Goal: Contribute content

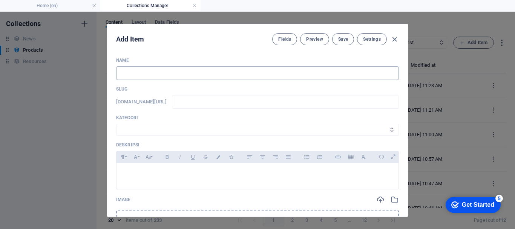
click at [162, 77] on input "text" at bounding box center [257, 73] width 283 height 14
type input "a"
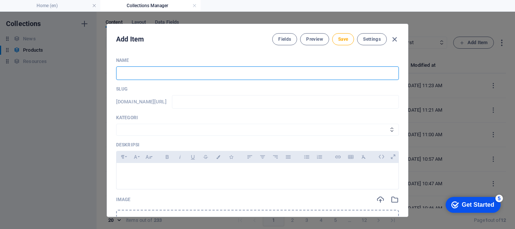
type input "A"
type input "a"
type input "Ai"
type input "ai"
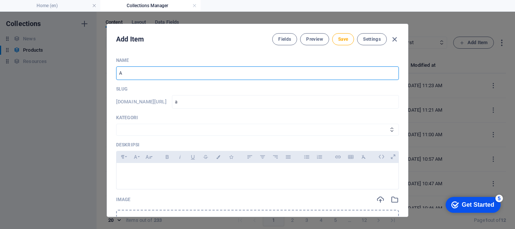
type input "ai"
type input "Air"
type input "air"
type input "Air L"
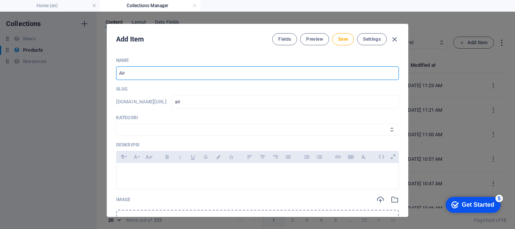
type input "air-l"
type input "Air Li"
type input "air-li"
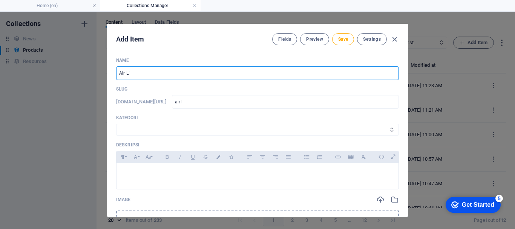
type input "Air Liq"
type input "air-liq"
type input "Air Liqu"
type input "air-liqu"
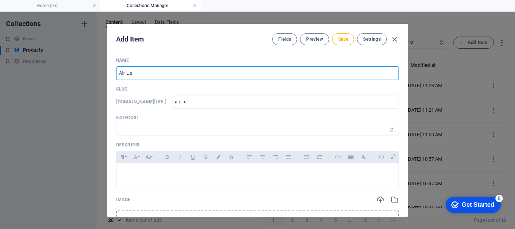
type input "air-liqu"
type input "Air Liqui"
type input "air-liqui"
type input "Air Liquid"
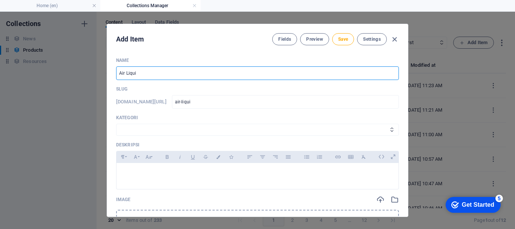
type input "air-liquid"
type input "Air Liquid V"
type input "air-liquid-v"
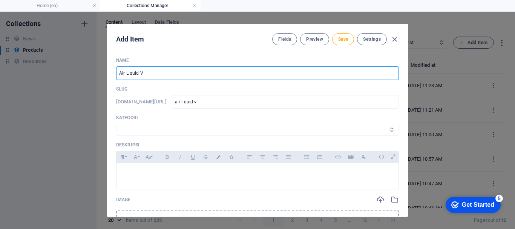
type input "Air Liquid Va"
type input "air-liquid-va"
type input "Air Liquid Val"
type input "air-liquid-val"
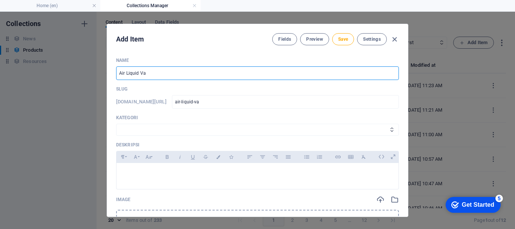
type input "air-liquid-val"
type input "Air Liquid Valv"
type input "air-liquid-valv"
type input "Air Liquid Valve"
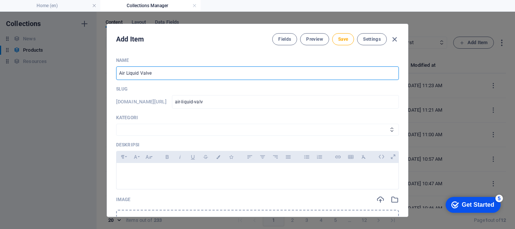
type input "air-liquid-valve"
type input "Air Liquid Valves"
type input "air-liquid-valves"
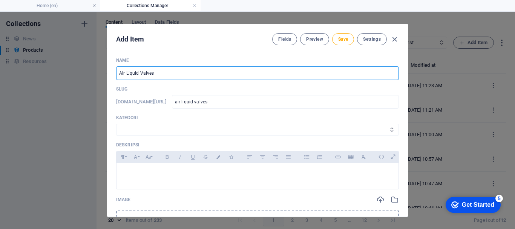
type input "Air Liquid Valves f"
type input "air-liquid-valves-f"
type input "Air Liquid Valves fo"
type input "air-liquid-valves-fo"
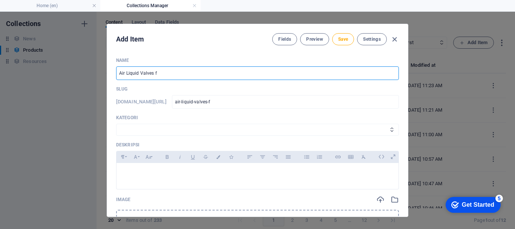
type input "air-liquid-valves-fo"
type input "Air Liquid Valves for"
type input "air-liquid-valves-for"
type input "Air Liquid Valves for T"
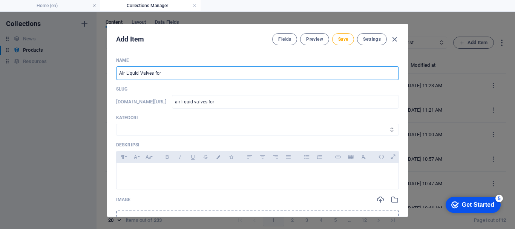
type input "air-liquid-valves-for-t"
type input "Air Liquid Valves for Tr"
type input "air-liquid-valves-for-tr"
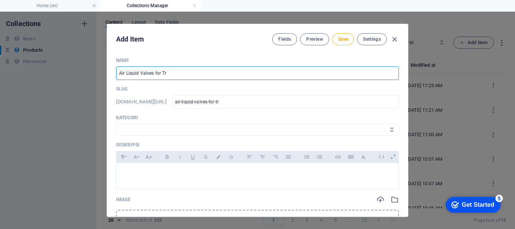
type input "Air Liquid Valves for Tra"
type input "air-liquid-valves-for-tra"
type input "Air Liquid Valves for Trac"
type input "air-liquid-valves-for-trac"
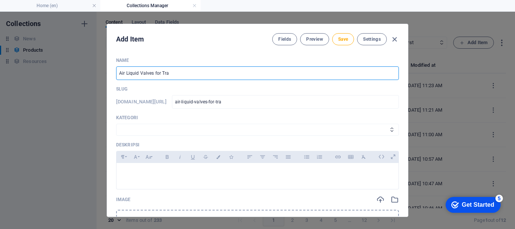
type input "air-liquid-valves-for-trac"
type input "Air Liquid Valves for Tract"
type input "air-liquid-valves-for-tract"
type input "Air Liquid Valves for Tracto"
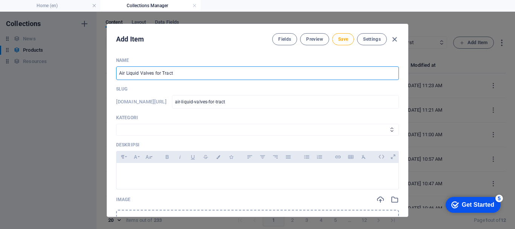
type input "air-liquid-valves-for-tracto"
type input "Air Liquid Valves for Tractor"
type input "air-liquid-valves-for-tractor"
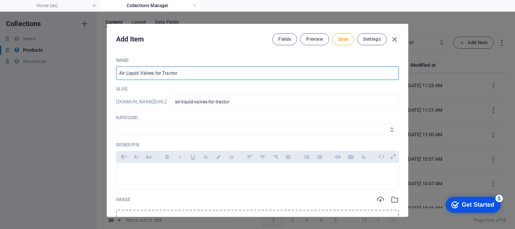
type input "Air Liquid Valves for Tractor a"
type input "air-liquid-valves-for-tractor-a"
type input "Air Liquid Valves for Tractor an"
type input "air-liquid-valves-for-tractor-an"
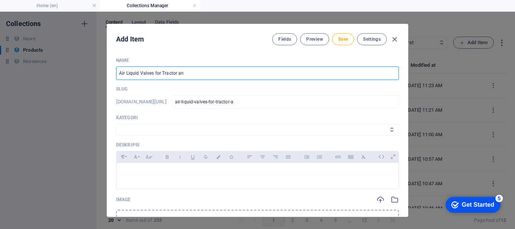
type input "air-liquid-valves-for-tractor-an"
type input "Air Liquid Valves for Tractor and"
type input "air-liquid-valves-for-tractor-and"
type input "Air Liquid Valves for Tractor and R"
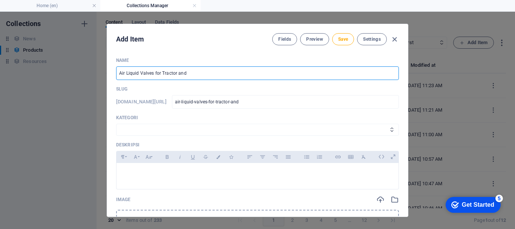
type input "air-liquid-valves-for-tractor-and-r"
type input "Air Liquid Valves for Tractor and Ro"
type input "air-liquid-valves-for-tractor-and-ro"
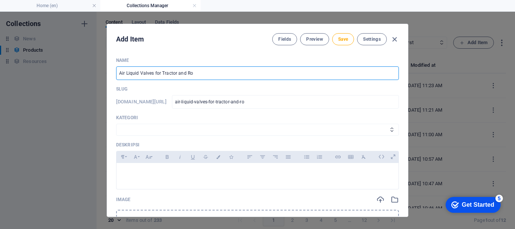
type input "Air Liquid Valves for Tractor and Roa"
type input "air-liquid-valves-for-tractor-and-roa"
type input "Air Liquid Valves for Tractor and Road"
type input "air-liquid-valves-for-tractor-and-road"
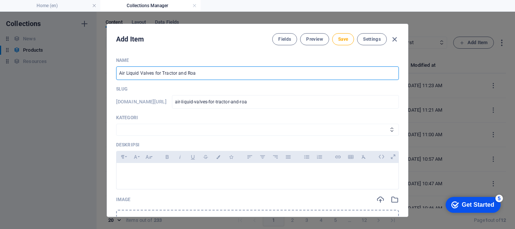
type input "air-liquid-valves-for-tractor-and-road"
type input "Air Liquid Valves for Tractor and Road G"
type input "air-liquid-valves-for-tractor-and-road-g"
type input "Air Liquid Valves for Tractor and Road Gr"
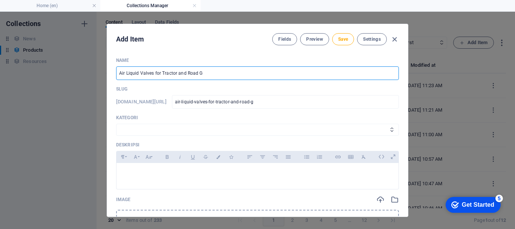
type input "air-liquid-valves-for-tractor-and-road-gr"
type input "Air Liquid Valves for Tractor and Road Gra"
type input "air-liquid-valves-for-tractor-and-road-gra"
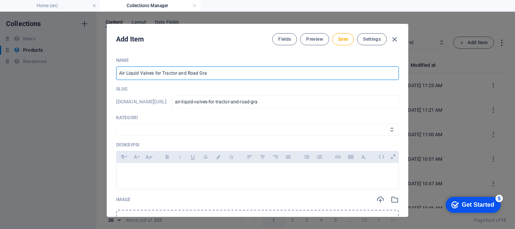
type input "Air Liquid Valves for Tractor and Road Grad"
type input "air-liquid-valves-for-tractor-and-road-grad"
type input "Air Liquid Valves for Tractor and Road Grade"
type input "air-liquid-valves-for-tractor-and-road-grade"
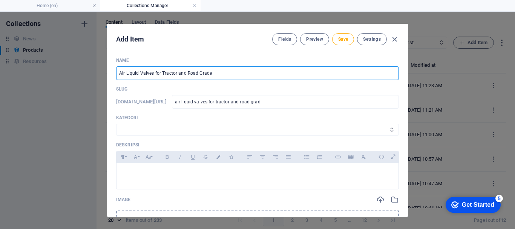
type input "air-liquid-valves-for-tractor-and-road-grade"
type input "Air Liquid Valves for Tractor and Road Grader"
type input "air-liquid-valves-for-tractor-and-road-grader"
type input "Air Liquid Valves for Tractor and Road Grader S"
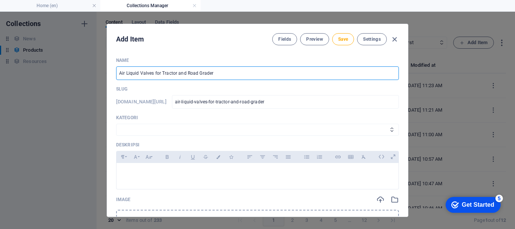
type input "air-liquid-valves-for-tractor-and-road-grader-s"
type input "Air Liquid Valves for Tractor and Road Grader Se"
type input "air-liquid-valves-for-tractor-and-road-grader-se"
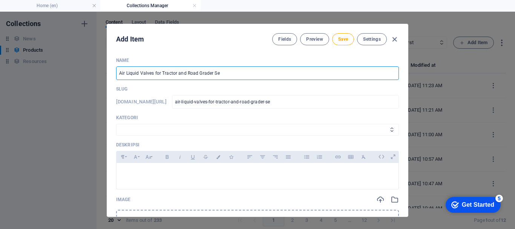
type input "Air Liquid Valves for Tractor and Road Grader Ser"
type input "air-liquid-valves-for-tractor-and-road-grader-ser"
type input "Air Liquid Valves for Tractor and Road Grader Serv"
type input "air-liquid-valves-for-tractor-and-road-grader-serv"
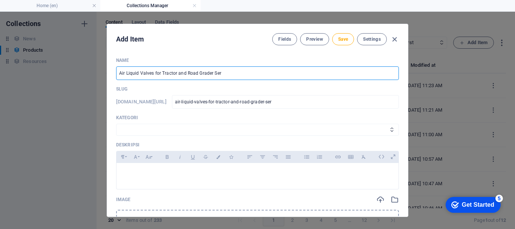
type input "air-liquid-valves-for-tractor-and-road-grader-serv"
type input "Air Liquid Valves for Tractor and Road Grader Servi"
type input "air-liquid-valves-for-tractor-and-road-grader-servi"
type input "Air Liquid Valves for Tractor and Road Grader Servic"
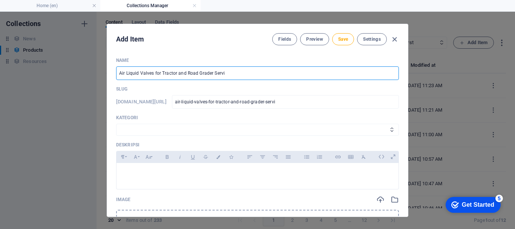
type input "air-liquid-valves-for-tractor-and-road-grader-servic"
type input "Air Liquid Valves for Tractor and Road Grader Service"
type input "air-liquid-valves-for-tractor-and-road-grader-service"
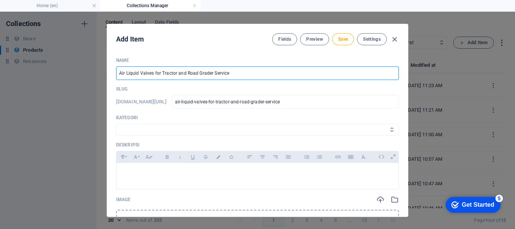
type input "Air Liquid Valves for Tractor and Road Grader Service"
click at [170, 132] on select "Wheels & Rims RIMEX Complementary Products TyreSense Haltec RAD Checkers [PERSO…" at bounding box center [257, 130] width 283 height 12
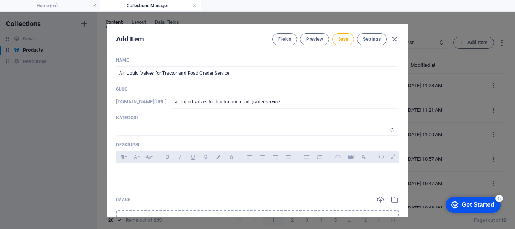
select select "Haltec"
click at [116, 124] on select "Wheels & Rims RIMEX Complementary Products TyreSense Haltec RAD Checkers [PERSO…" at bounding box center [257, 130] width 283 height 12
click at [158, 166] on div at bounding box center [257, 174] width 282 height 23
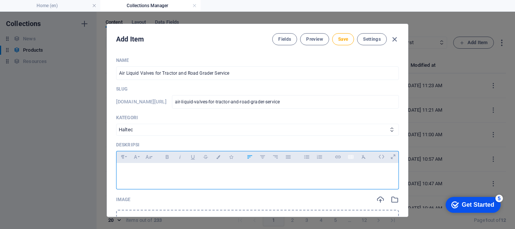
click at [348, 156] on icon "button" at bounding box center [350, 157] width 5 height 4
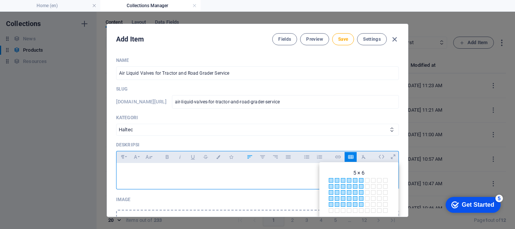
click at [359, 203] on span at bounding box center [361, 204] width 5 height 5
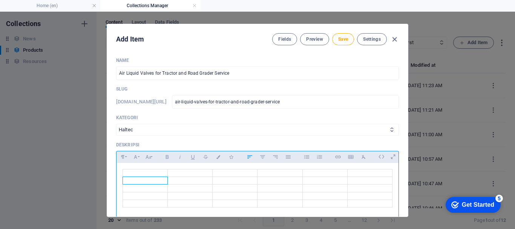
click at [154, 177] on td at bounding box center [145, 181] width 45 height 8
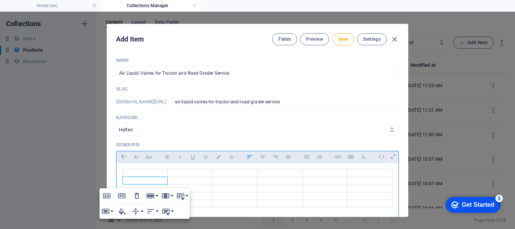
click at [151, 173] on td at bounding box center [145, 173] width 45 height 8
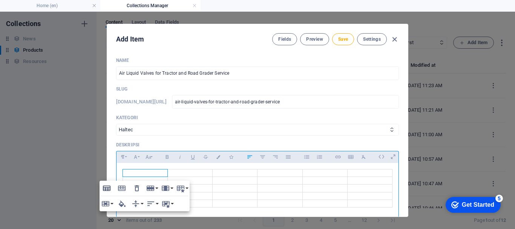
click at [107, 185] on icon "button" at bounding box center [107, 187] width 8 height 5
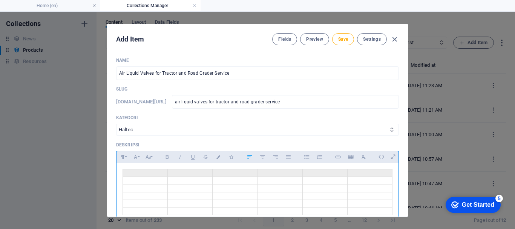
drag, startPoint x: 148, startPoint y: 168, endPoint x: 356, endPoint y: 168, distance: 208.0
click at [356, 166] on div at bounding box center [257, 192] width 282 height 58
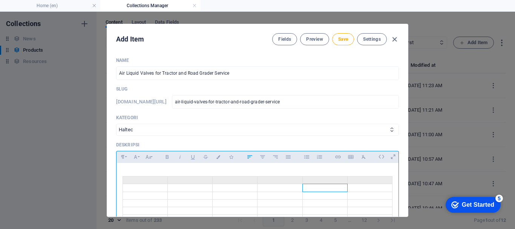
click at [340, 187] on td at bounding box center [324, 188] width 45 height 8
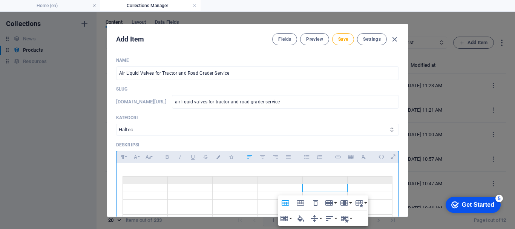
click at [154, 168] on div at bounding box center [257, 195] width 282 height 65
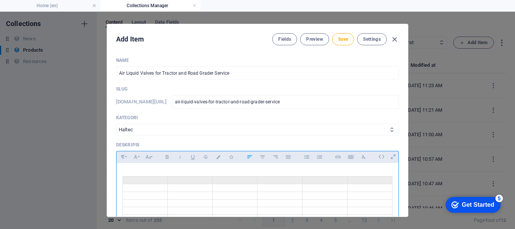
click at [121, 177] on div at bounding box center [123, 199] width 4 height 46
click at [121, 178] on div "​ ​" at bounding box center [257, 195] width 282 height 65
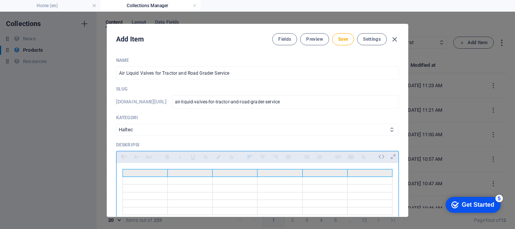
drag, startPoint x: 159, startPoint y: 172, endPoint x: 359, endPoint y: 173, distance: 199.7
click at [359, 173] on tr at bounding box center [257, 173] width 269 height 8
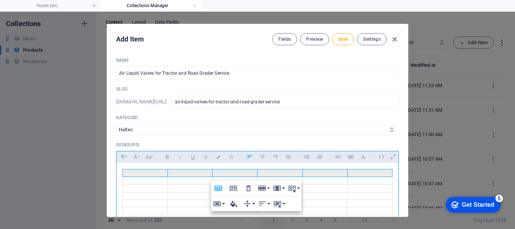
click at [233, 204] on icon "button" at bounding box center [233, 203] width 7 height 6
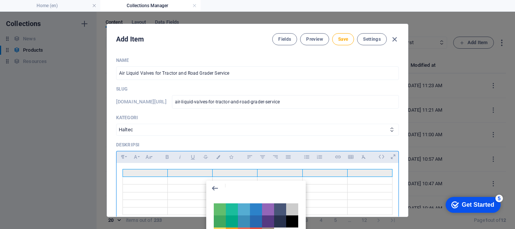
type input "#0096a1"
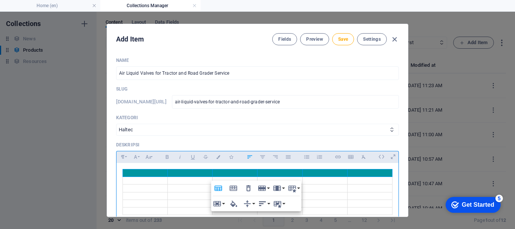
click at [266, 204] on icon "button" at bounding box center [262, 203] width 9 height 9
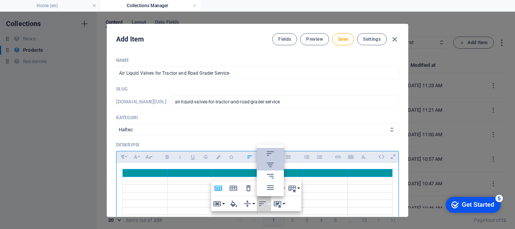
click at [272, 167] on icon at bounding box center [270, 164] width 9 height 9
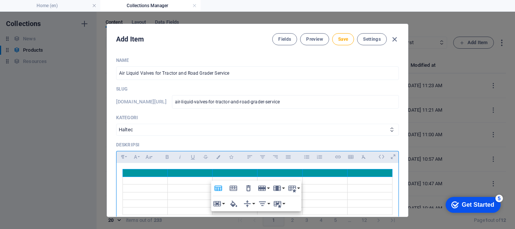
click at [153, 175] on th at bounding box center [145, 173] width 45 height 8
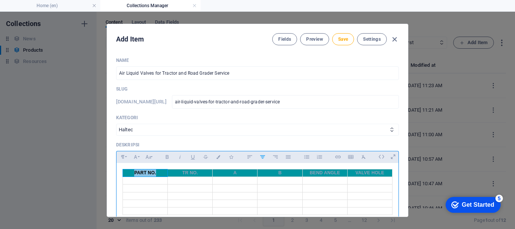
drag, startPoint x: 133, startPoint y: 172, endPoint x: 160, endPoint y: 173, distance: 26.8
click at [160, 173] on th "PART NO." at bounding box center [145, 173] width 45 height 8
click at [216, 159] on button "Colors" at bounding box center [218, 157] width 12 height 10
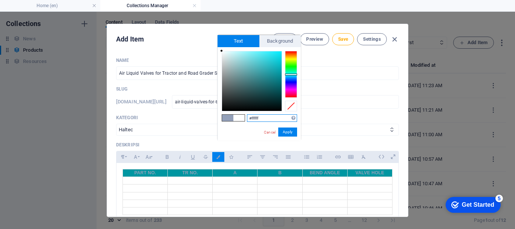
drag, startPoint x: 281, startPoint y: 72, endPoint x: 217, endPoint y: 48, distance: 67.8
click at [217, 48] on div "#ffffff Supported formats #0852ed rgb(8, 82, 237) rgba(8, 82, 237, 90%) hsv(221…" at bounding box center [258, 148] width 83 height 203
click at [220, 49] on div "#ffffff Supported formats #0852ed rgb(8, 82, 237) rgba(8, 82, 237, 90%) hsv(221…" at bounding box center [258, 148] width 83 height 203
type input "#ffffff"
click at [222, 49] on div at bounding box center [221, 50] width 3 height 3
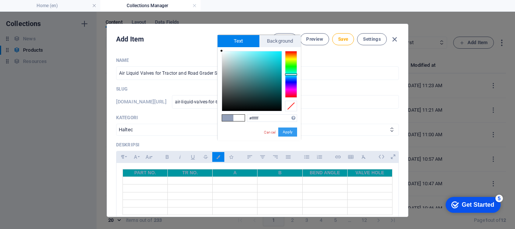
click at [289, 133] on button "Apply" at bounding box center [287, 131] width 19 height 9
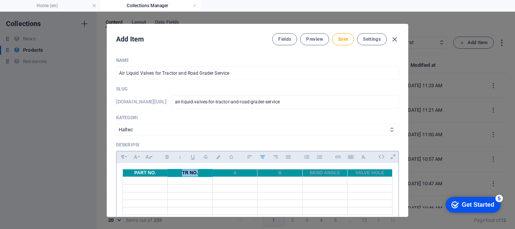
drag, startPoint x: 181, startPoint y: 173, endPoint x: 197, endPoint y: 172, distance: 16.2
click at [197, 172] on th "TR NO." at bounding box center [190, 173] width 45 height 8
click at [217, 159] on button "Colors" at bounding box center [218, 157] width 12 height 10
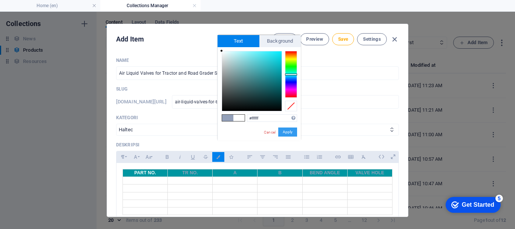
click at [288, 130] on button "Apply" at bounding box center [287, 131] width 19 height 9
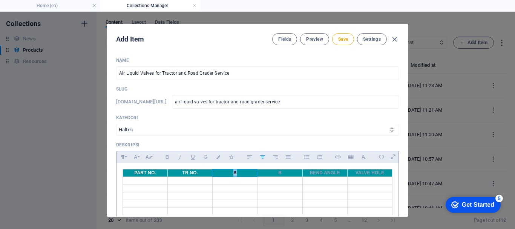
drag, startPoint x: 226, startPoint y: 172, endPoint x: 243, endPoint y: 170, distance: 17.0
click at [243, 170] on th "A" at bounding box center [235, 173] width 45 height 8
click at [219, 156] on icon "button" at bounding box center [218, 157] width 6 height 4
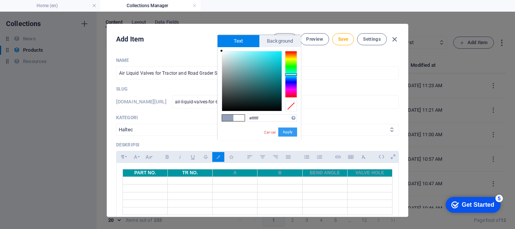
click at [287, 133] on button "Apply" at bounding box center [287, 131] width 19 height 9
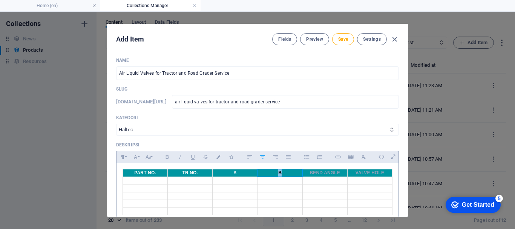
click at [291, 175] on th "B" at bounding box center [279, 173] width 45 height 8
click at [221, 155] on button "Colors" at bounding box center [218, 157] width 12 height 10
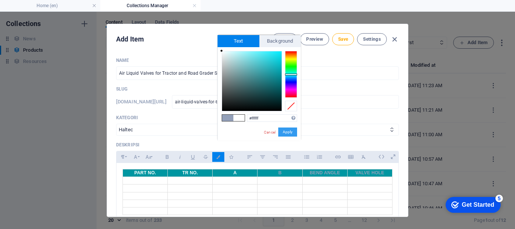
click at [291, 130] on button "Apply" at bounding box center [287, 131] width 19 height 9
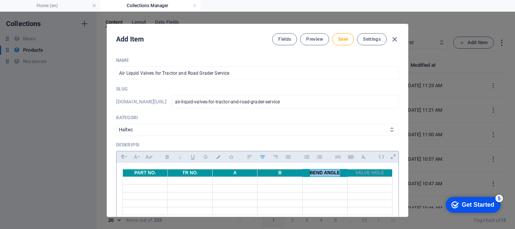
drag, startPoint x: 309, startPoint y: 175, endPoint x: 345, endPoint y: 174, distance: 36.2
click at [345, 174] on th "BEND ANGLE" at bounding box center [324, 173] width 45 height 8
click at [217, 160] on button "Colors" at bounding box center [218, 157] width 12 height 10
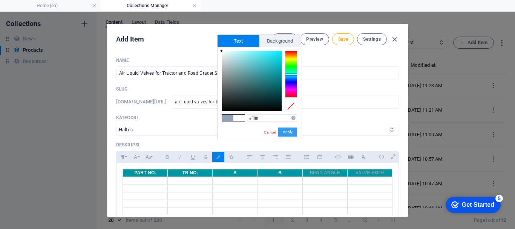
click at [293, 131] on button "Apply" at bounding box center [287, 131] width 19 height 9
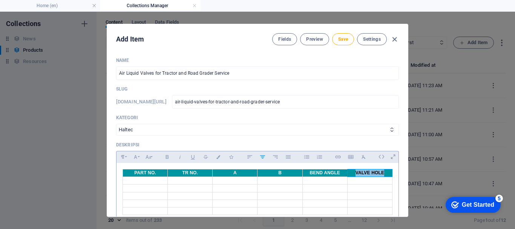
drag, startPoint x: 352, startPoint y: 171, endPoint x: 382, endPoint y: 172, distance: 30.2
click at [382, 172] on th "VALVE HOLE" at bounding box center [369, 173] width 45 height 8
click at [219, 158] on icon "button" at bounding box center [218, 157] width 6 height 4
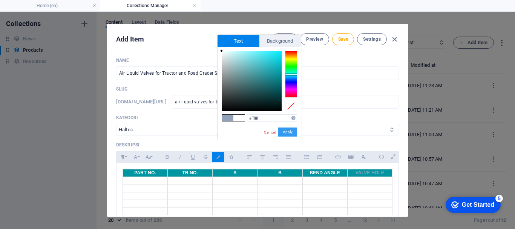
click at [288, 133] on button "Apply" at bounding box center [287, 131] width 19 height 9
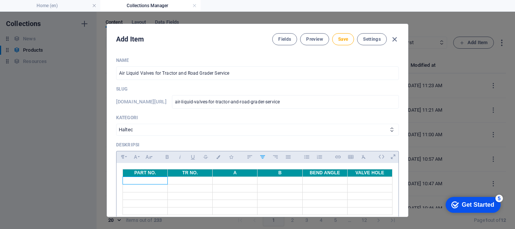
click at [144, 184] on td at bounding box center [145, 181] width 45 height 8
click at [359, 188] on td "0,625" at bounding box center [369, 188] width 45 height 8
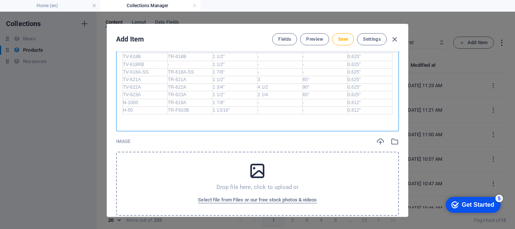
scroll to position [113, 0]
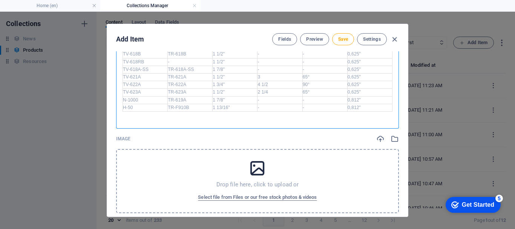
click at [167, 162] on div "Drop file here, click to upload or Select file from Files or our free stock pho…" at bounding box center [257, 181] width 283 height 64
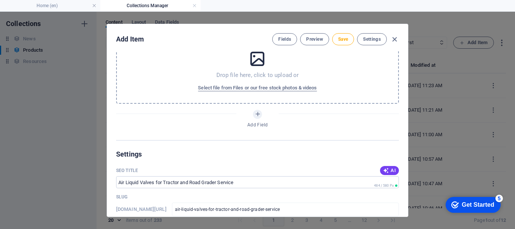
scroll to position [528, 0]
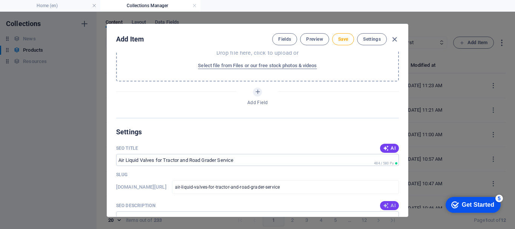
click at [385, 203] on icon "button" at bounding box center [386, 205] width 6 height 6
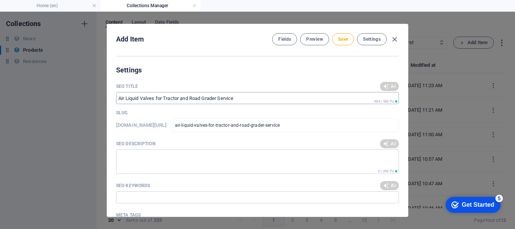
scroll to position [603, 0]
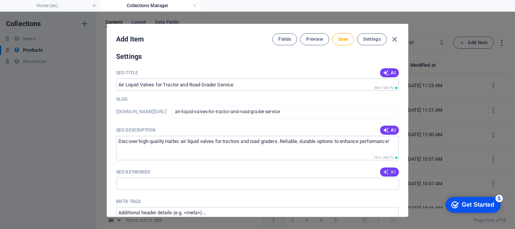
click at [385, 171] on icon "button" at bounding box center [386, 172] width 6 height 6
type input "Air liquid valves, tractor service valves, road grader valves, Haltec air valve…"
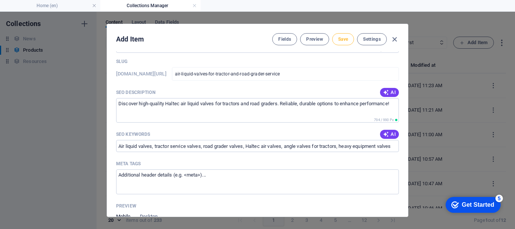
click at [342, 43] on button "Save" at bounding box center [343, 39] width 22 height 12
click at [394, 39] on icon "button" at bounding box center [394, 39] width 9 height 9
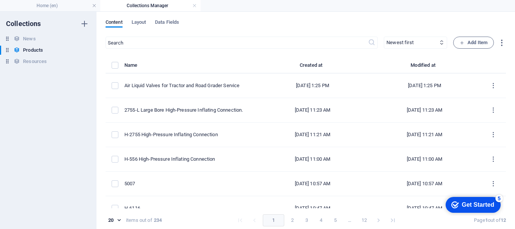
type input "air-liquid-valves-for-tractor-and-road-grader-service"
click at [467, 40] on span "Add Item" at bounding box center [473, 42] width 28 height 9
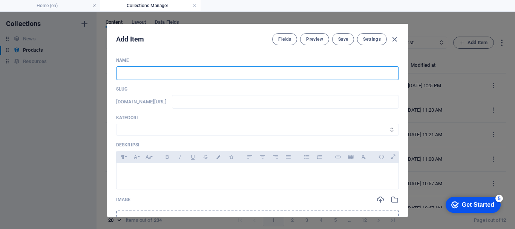
click at [186, 69] on input "text" at bounding box center [257, 73] width 283 height 14
type input "T"
type input "t"
type input "TV"
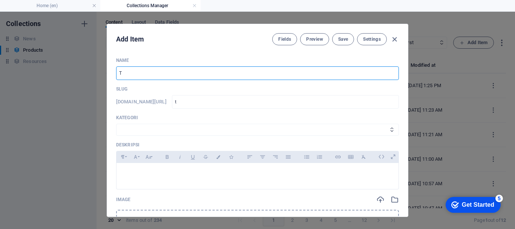
type input "tv"
type input "TV-5"
type input "tv-5"
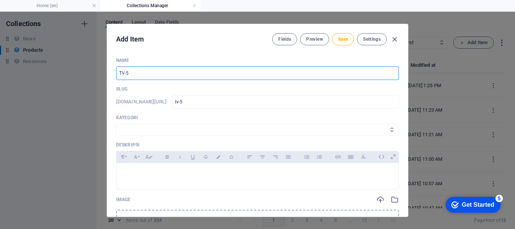
type input "TV-59"
type input "tv-59"
type input "TV-590"
type input "tv-590"
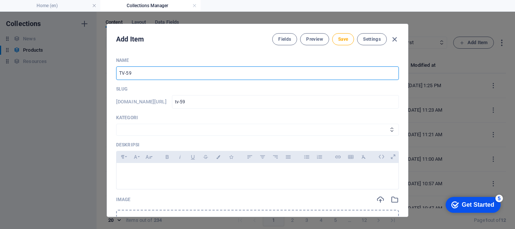
type input "tv-590"
type input "TV-5905"
type input "tv-5905"
type input "TV-5905 A"
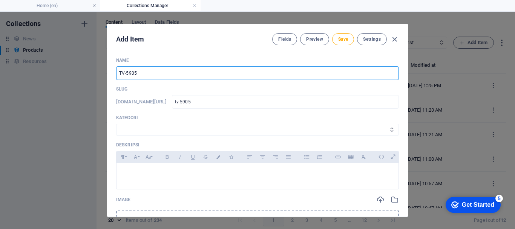
type input "tv-5905-a"
type input "TV-5905 Ai"
type input "tv-5905-ai"
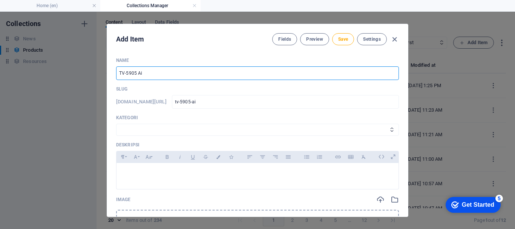
type input "TV-5905 Air"
type input "tv-5905-air"
type input "TV-5905 Air/L"
type input "tv-5905-air-l"
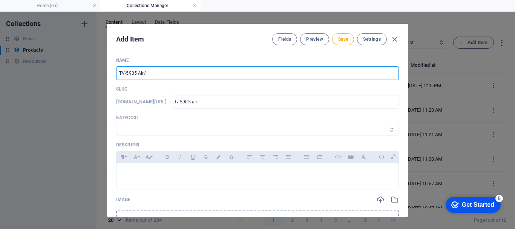
type input "tv-5905-air-l"
type input "TV-5905 Air/Li"
type input "tv-5905-air-li"
type input "TV-5905 Air/Liq"
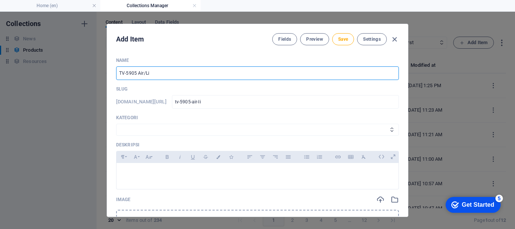
type input "tv-5905-air-liq"
type input "TV-5905 Air/Liqu"
type input "tv-5905-air-liqu"
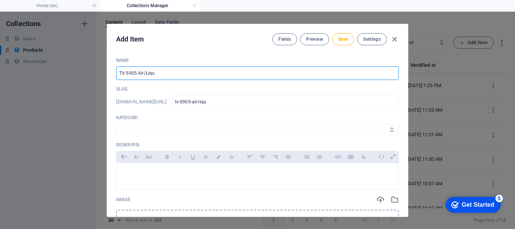
type input "TV-5905 Air/Liqui"
type input "tv-5905-air-liqui"
type input "TV-5905 Air/Liquid"
type input "tv-5905-air-liquid"
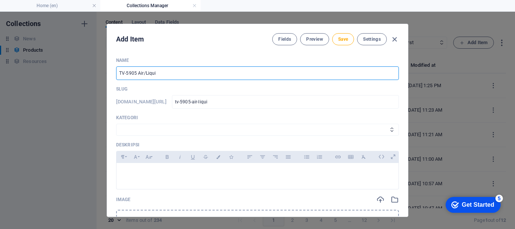
type input "tv-5905-air-liquid"
type input "TV-5905 Air/Liqui"
type input "tv-5905-air-liqui"
type input "TV-5905 Air/Liqu"
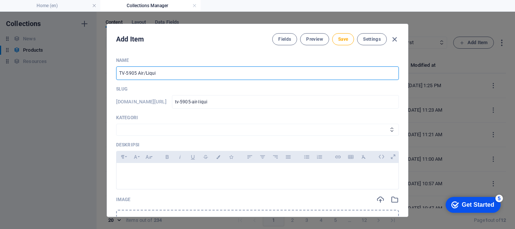
type input "tv-5905-air-liqu"
click at [158, 129] on select "Wheels & Rims RIMEX Complementary Products TyreSense Haltec RAD Checkers [PERSO…" at bounding box center [257, 130] width 283 height 12
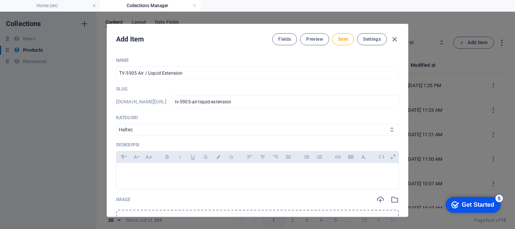
click at [116, 124] on select "Wheels & Rims RIMEX Complementary Products TyreSense Haltec RAD Checkers [PERSO…" at bounding box center [257, 130] width 283 height 12
click at [136, 171] on p at bounding box center [257, 172] width 270 height 7
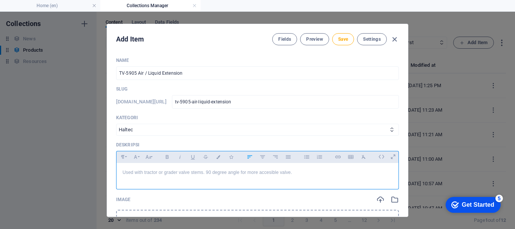
click at [269, 174] on p "Used with tractor or grader valve stems. 90 degree angle for more accesible val…" at bounding box center [257, 172] width 270 height 7
click at [301, 180] on div "Used with tractor or grader valve stems. 90 degree angle for more accessible va…" at bounding box center [257, 174] width 282 height 23
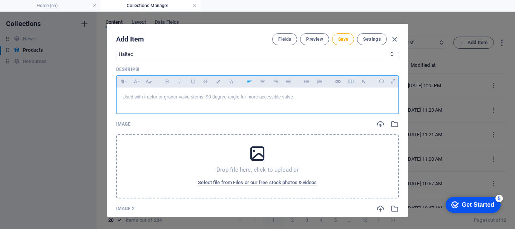
scroll to position [113, 0]
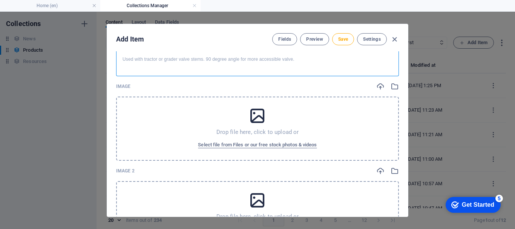
click at [204, 120] on div "Drop file here, click to upload or Select file from Files or our free stock pho…" at bounding box center [257, 128] width 283 height 64
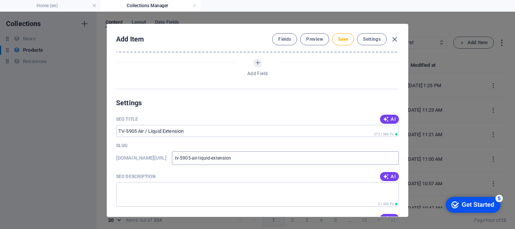
scroll to position [528, 0]
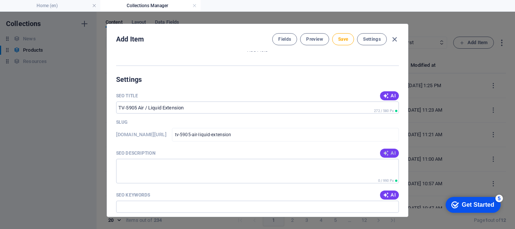
click at [386, 154] on icon "button" at bounding box center [386, 153] width 6 height 6
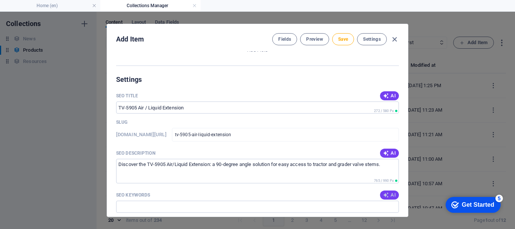
click at [387, 192] on span "AI" at bounding box center [389, 195] width 13 height 6
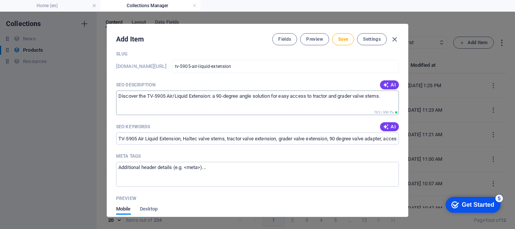
scroll to position [603, 0]
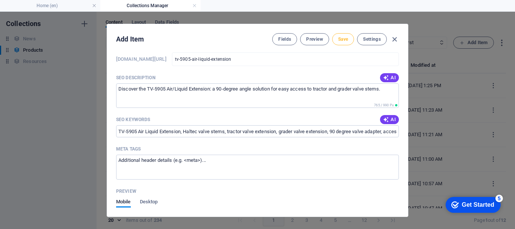
click at [350, 37] on button "Save" at bounding box center [343, 39] width 22 height 12
click at [393, 40] on icon "button" at bounding box center [394, 39] width 9 height 9
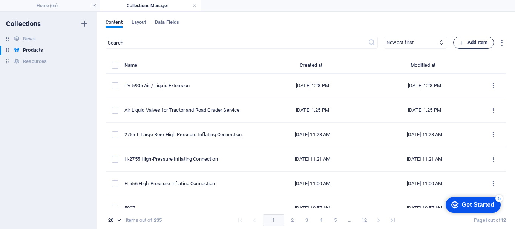
click at [483, 43] on span "Add Item" at bounding box center [473, 42] width 28 height 9
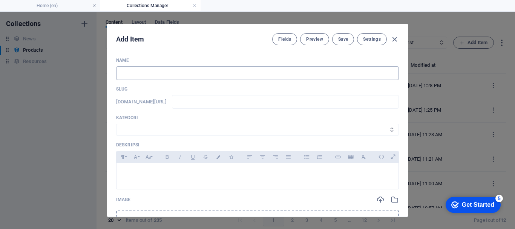
click at [212, 71] on input "text" at bounding box center [257, 73] width 283 height 14
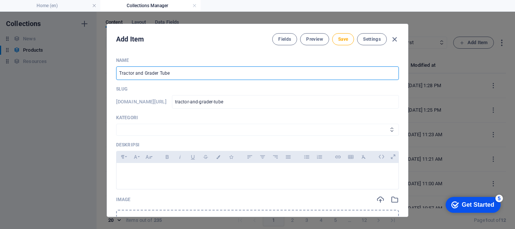
click at [160, 130] on select "Wheels & Rims RIMEX Complementary Products TyreSense Haltec RAD Checkers [PERSO…" at bounding box center [257, 130] width 283 height 12
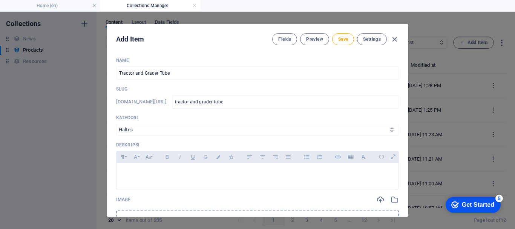
click at [116, 124] on select "Wheels & Rims RIMEX Complementary Products TyreSense Haltec RAD Checkers [PERSO…" at bounding box center [257, 130] width 283 height 12
click at [136, 167] on div at bounding box center [257, 174] width 282 height 23
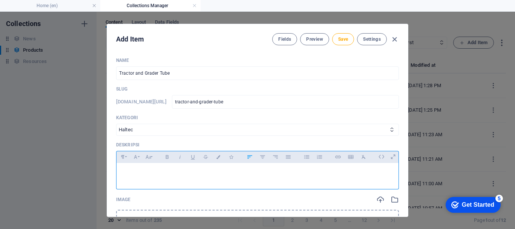
click at [350, 163] on div at bounding box center [257, 174] width 282 height 23
click at [350, 159] on icon "button" at bounding box center [350, 156] width 6 height 9
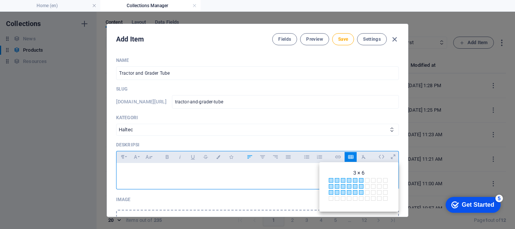
click at [361, 193] on span at bounding box center [361, 192] width 5 height 5
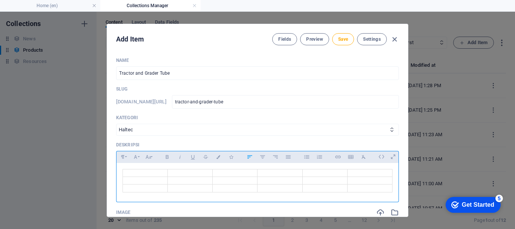
click at [158, 173] on td at bounding box center [145, 173] width 45 height 8
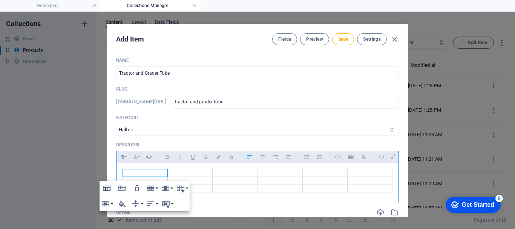
click at [109, 187] on icon "button" at bounding box center [107, 187] width 8 height 5
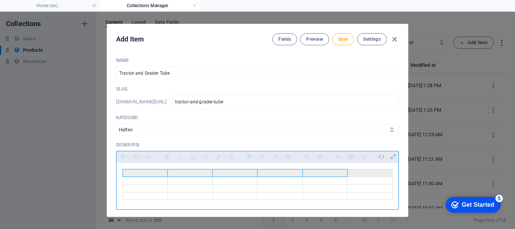
drag, startPoint x: 142, startPoint y: 172, endPoint x: 366, endPoint y: 169, distance: 224.2
click at [366, 169] on tr at bounding box center [257, 173] width 269 height 8
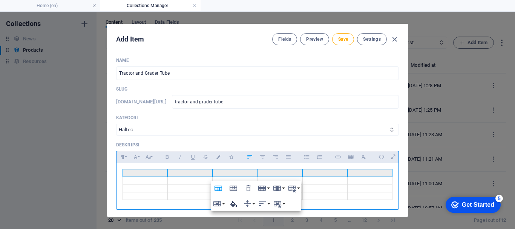
click at [233, 205] on icon "button" at bounding box center [233, 203] width 7 height 6
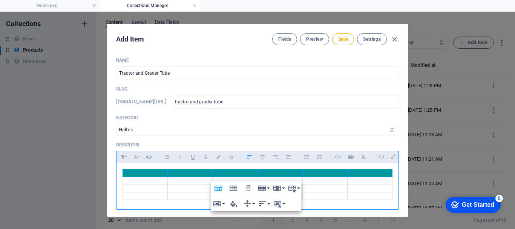
click at [267, 205] on button "Horizontal Align" at bounding box center [264, 203] width 14 height 15
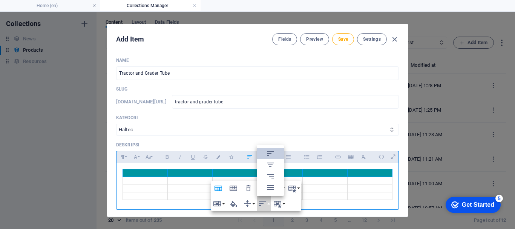
drag, startPoint x: 269, startPoint y: 165, endPoint x: 232, endPoint y: 176, distance: 38.5
click at [269, 165] on icon at bounding box center [270, 164] width 9 height 9
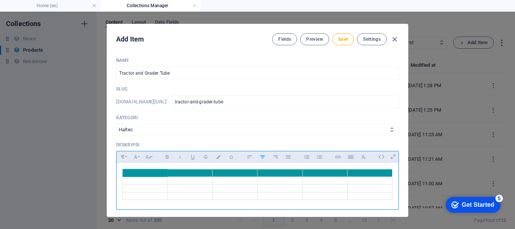
click at [156, 173] on th at bounding box center [145, 173] width 45 height 8
drag, startPoint x: 130, startPoint y: 171, endPoint x: 156, endPoint y: 176, distance: 26.4
click at [156, 176] on th "PART NO." at bounding box center [145, 173] width 45 height 8
click at [216, 158] on icon "button" at bounding box center [218, 157] width 6 height 4
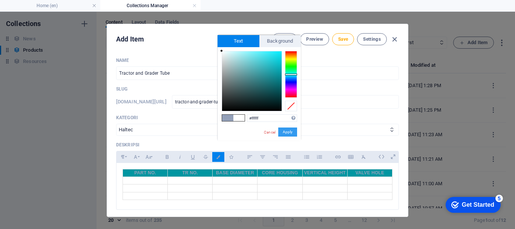
click at [289, 129] on button "Apply" at bounding box center [287, 131] width 19 height 9
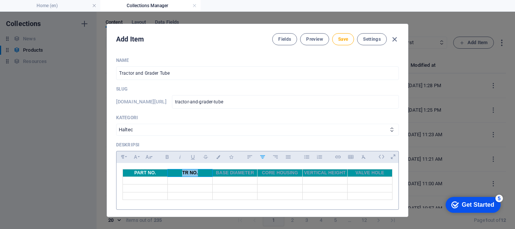
drag, startPoint x: 180, startPoint y: 172, endPoint x: 200, endPoint y: 172, distance: 19.6
click at [200, 172] on th "TR NO." at bounding box center [190, 173] width 45 height 8
click at [219, 157] on icon "button" at bounding box center [218, 157] width 6 height 4
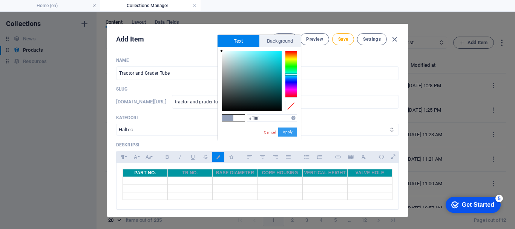
click at [287, 132] on button "Apply" at bounding box center [287, 131] width 19 height 9
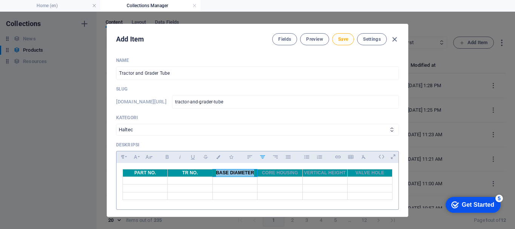
drag, startPoint x: 214, startPoint y: 171, endPoint x: 251, endPoint y: 172, distance: 36.9
click at [251, 172] on th "BASE DIAMETER" at bounding box center [235, 173] width 45 height 8
click at [220, 155] on icon "button" at bounding box center [218, 157] width 6 height 4
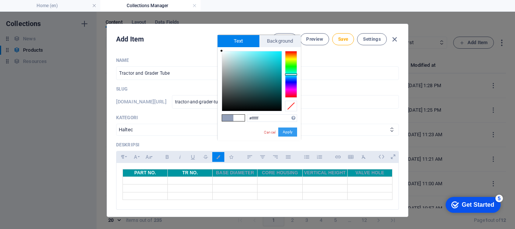
click at [291, 133] on button "Apply" at bounding box center [287, 131] width 19 height 9
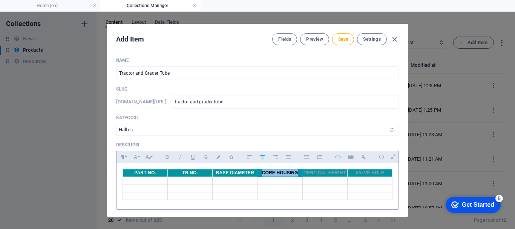
drag, startPoint x: 262, startPoint y: 172, endPoint x: 295, endPoint y: 172, distance: 33.2
click at [295, 172] on th "CORE HOUSING" at bounding box center [279, 173] width 45 height 8
drag, startPoint x: 219, startPoint y: 153, endPoint x: 259, endPoint y: 147, distance: 40.8
click at [219, 154] on button "Colors" at bounding box center [218, 157] width 12 height 10
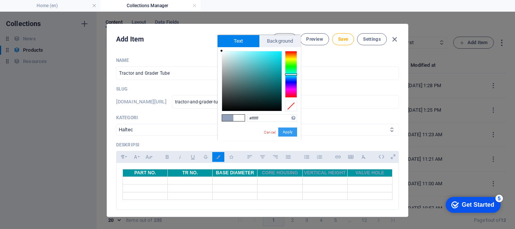
click at [288, 131] on button "Apply" at bounding box center [287, 131] width 19 height 9
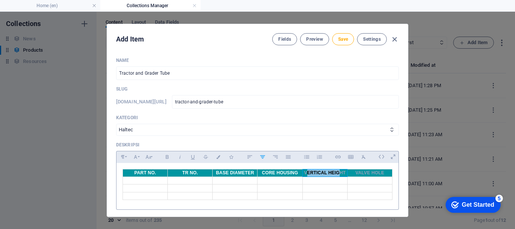
drag, startPoint x: 304, startPoint y: 172, endPoint x: 338, endPoint y: 172, distance: 34.3
click at [339, 173] on th "VERTICAL HEIGHT" at bounding box center [324, 173] width 45 height 8
drag, startPoint x: 303, startPoint y: 173, endPoint x: 344, endPoint y: 174, distance: 40.3
click at [344, 174] on th "VERTICAL HEIGHT" at bounding box center [324, 173] width 45 height 8
click at [219, 155] on icon "button" at bounding box center [218, 157] width 6 height 4
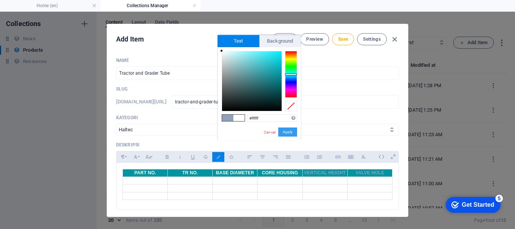
click at [292, 131] on button "Apply" at bounding box center [287, 131] width 19 height 9
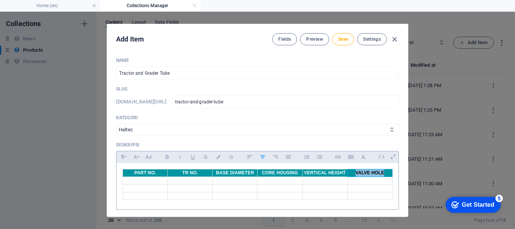
drag, startPoint x: 353, startPoint y: 173, endPoint x: 384, endPoint y: 173, distance: 30.9
click at [384, 173] on th "VALVE HOLE" at bounding box center [369, 173] width 45 height 8
click at [224, 156] on div "Bold Italic Underline Strikethrough Colors Icons" at bounding box center [199, 156] width 76 height 11
click at [222, 156] on button "Colors" at bounding box center [218, 157] width 12 height 10
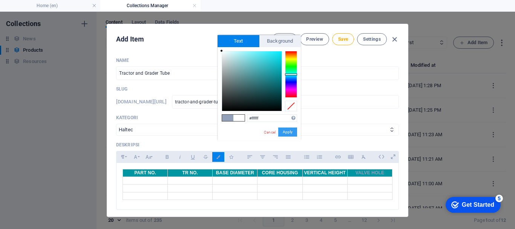
click at [281, 131] on button "Apply" at bounding box center [287, 131] width 19 height 9
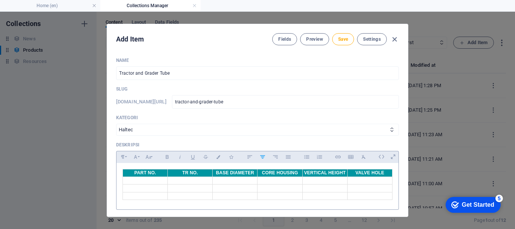
click at [139, 181] on td at bounding box center [145, 181] width 45 height 8
click at [367, 195] on td """ at bounding box center [369, 196] width 45 height 8
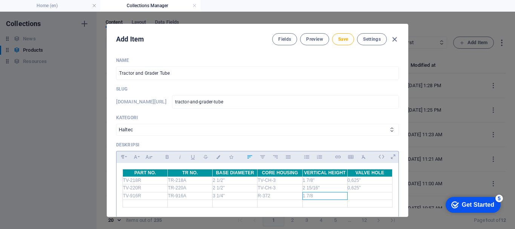
click at [318, 197] on td "1 7/8" at bounding box center [324, 196] width 45 height 8
click at [132, 200] on td at bounding box center [145, 203] width 45 height 8
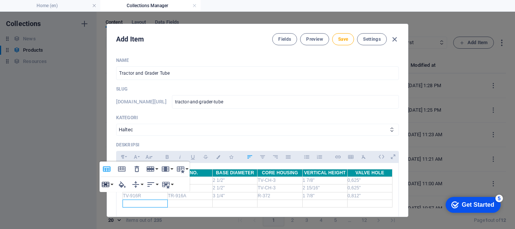
click at [109, 183] on icon "button" at bounding box center [105, 184] width 9 height 9
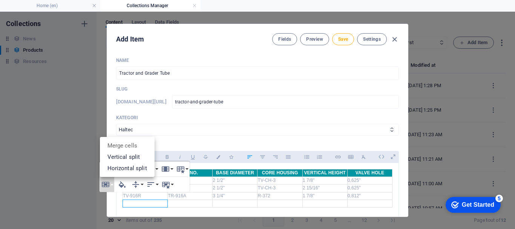
click at [158, 169] on button "Row" at bounding box center [152, 168] width 14 height 15
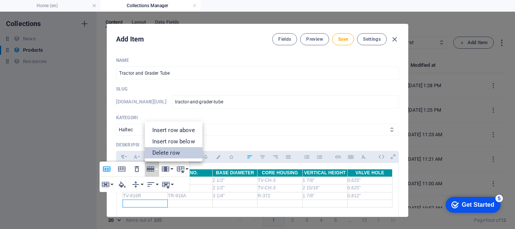
click at [163, 152] on link "Delete row" at bounding box center [174, 152] width 58 height 11
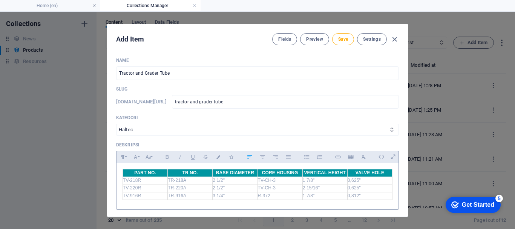
click at [393, 196] on div "PART NO. TR NO. BASE DIAMETER CORE HOUSING VERTICAL HEIGHT VALVE HOLE TV-218R T…" at bounding box center [257, 184] width 282 height 43
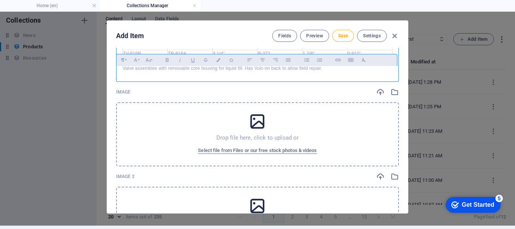
scroll to position [163, 0]
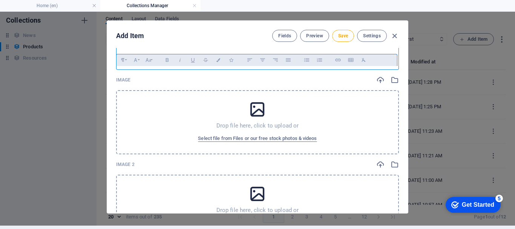
click at [172, 107] on div "Drop file here, click to upload or Select file from Files or our free stock pho…" at bounding box center [257, 122] width 283 height 64
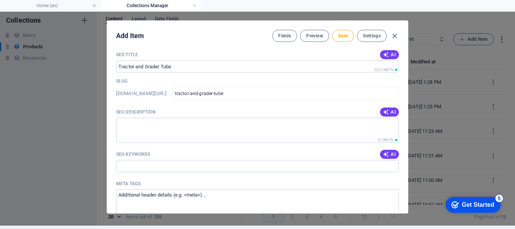
scroll to position [615, 0]
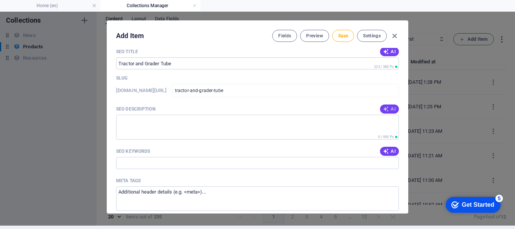
click at [386, 108] on icon "button" at bounding box center [386, 109] width 6 height 6
click at [390, 152] on span "AI" at bounding box center [389, 151] width 13 height 6
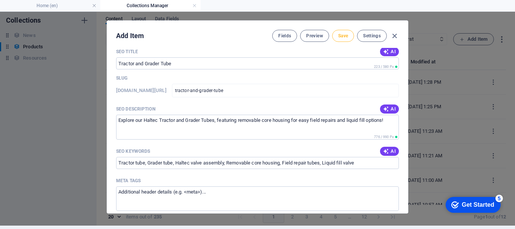
click at [338, 36] on span "Save" at bounding box center [343, 36] width 10 height 6
click at [396, 38] on icon "button" at bounding box center [394, 36] width 9 height 9
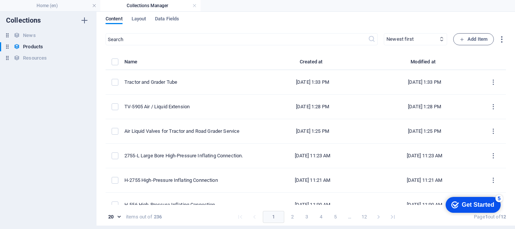
scroll to position [0, 0]
click at [481, 43] on span "Add Item" at bounding box center [473, 39] width 28 height 9
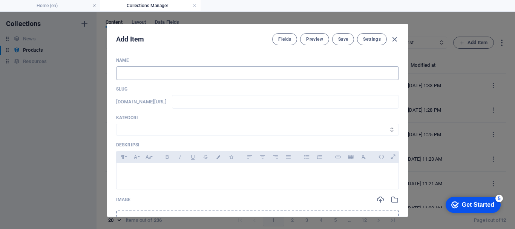
click at [208, 69] on input "text" at bounding box center [257, 73] width 283 height 14
click at [151, 125] on select "Wheels & Rims RIMEX Complementary Products TyreSense Haltec RAD Checkers [PERSO…" at bounding box center [257, 130] width 283 height 12
click at [116, 124] on select "Wheels & Rims RIMEX Complementary Products TyreSense Haltec RAD Checkers [PERSO…" at bounding box center [257, 130] width 283 height 12
click at [145, 168] on div at bounding box center [257, 174] width 282 height 23
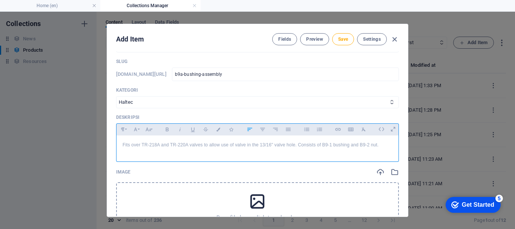
scroll to position [38, 0]
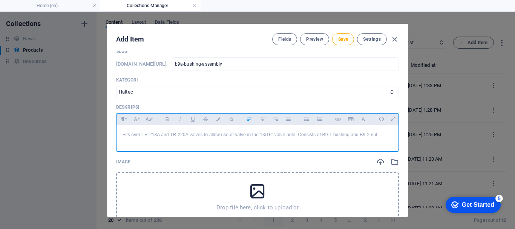
click at [191, 192] on div "Drop file here, click to upload or Select file from Files or our free stock pho…" at bounding box center [257, 204] width 283 height 64
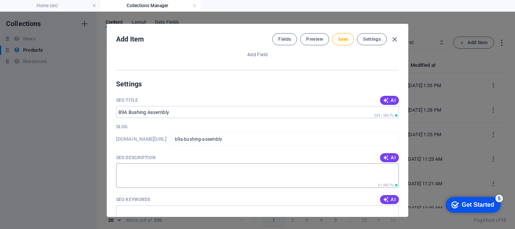
scroll to position [528, 0]
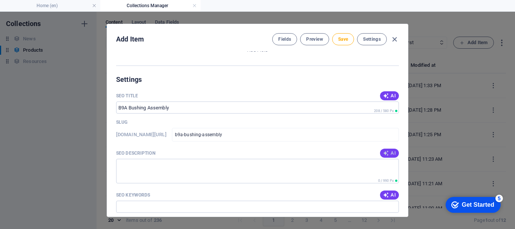
click at [391, 156] on button "AI" at bounding box center [389, 152] width 19 height 9
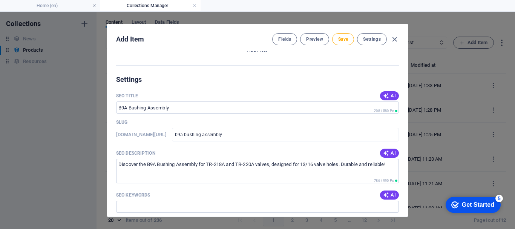
click at [390, 193] on span "AI" at bounding box center [389, 195] width 13 height 6
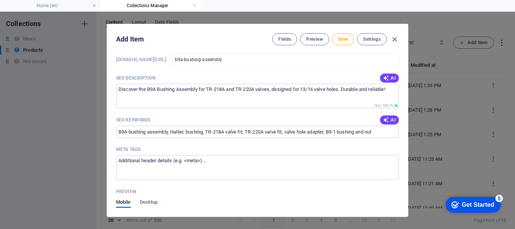
scroll to position [603, 0]
click at [343, 41] on span "Save" at bounding box center [343, 39] width 10 height 6
click at [396, 39] on icon "button" at bounding box center [394, 39] width 9 height 9
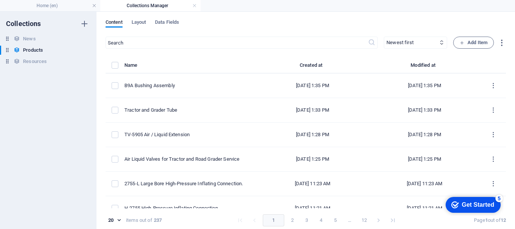
scroll to position [573, 0]
click at [462, 45] on icon "button" at bounding box center [461, 42] width 5 height 5
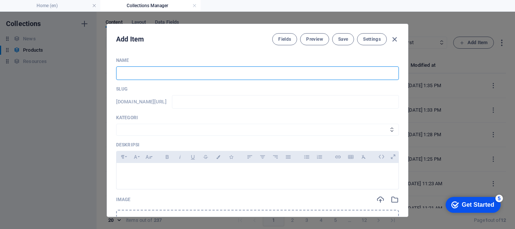
click at [185, 77] on input "text" at bounding box center [257, 73] width 283 height 14
click at [150, 124] on select "Wheels & Rims RIMEX Complementary Products TyreSense Haltec RAD Checkers [PERSO…" at bounding box center [257, 130] width 283 height 12
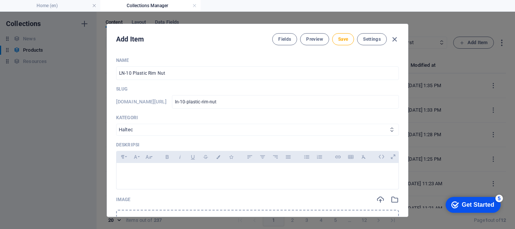
click at [116, 124] on select "Wheels & Rims RIMEX Complementary Products TyreSense Haltec RAD Checkers [PERSO…" at bounding box center [257, 130] width 283 height 12
click at [139, 167] on div at bounding box center [257, 174] width 282 height 23
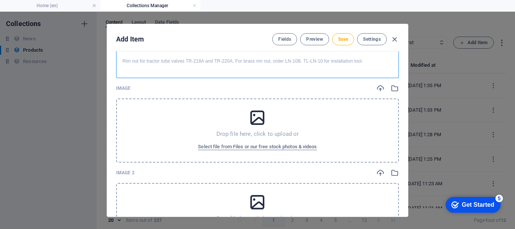
scroll to position [113, 0]
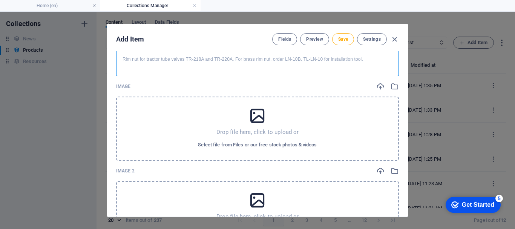
click at [184, 113] on div "Drop file here, click to upload or Select file from Files or our free stock pho…" at bounding box center [257, 128] width 283 height 64
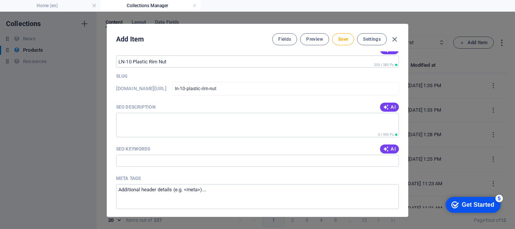
scroll to position [603, 0]
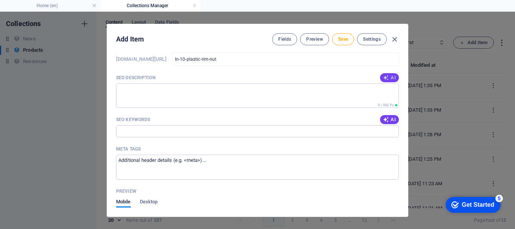
click at [393, 77] on span "AI" at bounding box center [389, 78] width 13 height 6
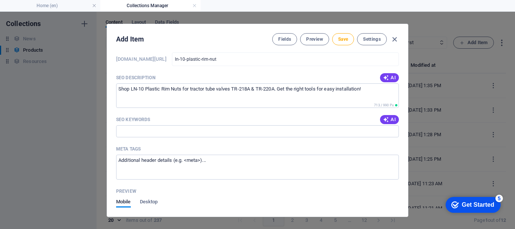
click at [393, 118] on span "AI" at bounding box center [389, 119] width 13 height 6
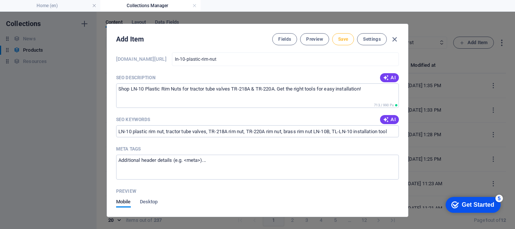
click at [348, 36] on button "Save" at bounding box center [343, 39] width 22 height 12
click at [393, 40] on icon "button" at bounding box center [394, 39] width 9 height 9
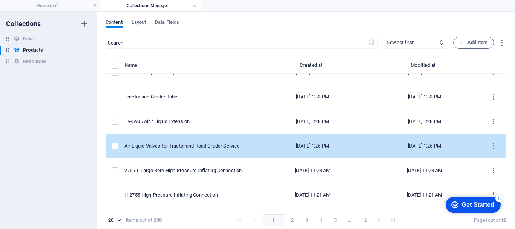
scroll to position [0, 0]
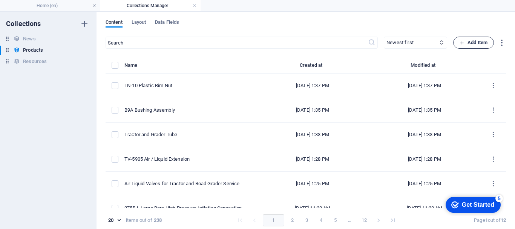
click at [470, 43] on span "Add Item" at bounding box center [473, 42] width 28 height 9
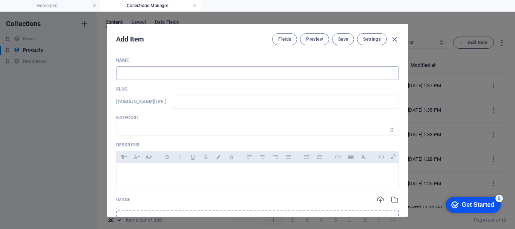
click at [269, 71] on input "text" at bounding box center [257, 73] width 283 height 14
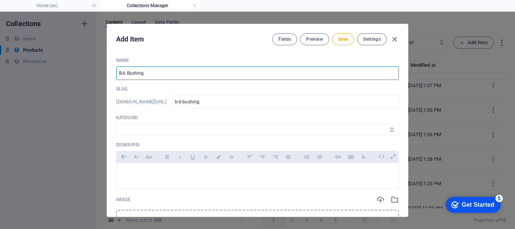
drag, startPoint x: 187, startPoint y: 130, endPoint x: 184, endPoint y: 135, distance: 5.8
click at [187, 130] on select "Wheels & Rims RIMEX Complementary Products TyreSense Haltec RAD Checkers [PERSO…" at bounding box center [257, 130] width 283 height 12
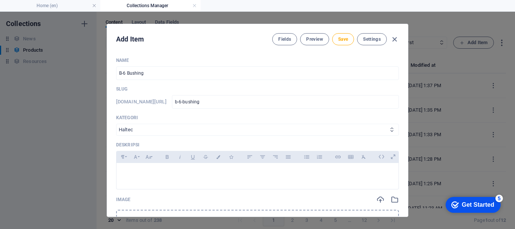
click at [116, 124] on select "Wheels & Rims RIMEX Complementary Products TyreSense Haltec RAD Checkers [PERSO…" at bounding box center [257, 130] width 283 height 12
click at [142, 178] on div at bounding box center [257, 174] width 282 height 23
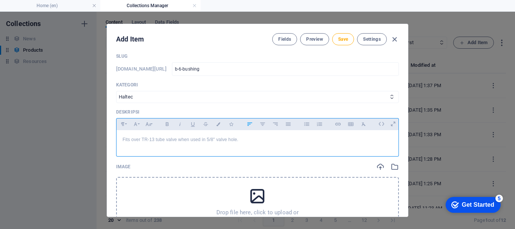
scroll to position [38, 0]
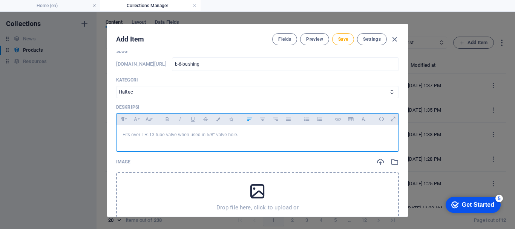
click at [177, 187] on div "Drop file here, click to upload or Select file from Files or our free stock pho…" at bounding box center [257, 204] width 283 height 64
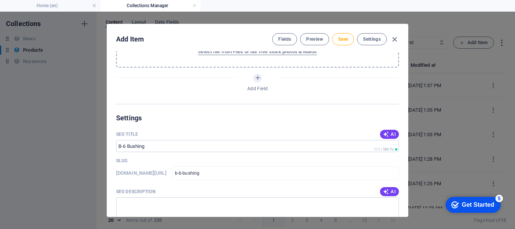
scroll to position [490, 0]
click at [388, 190] on span "AI" at bounding box center [389, 191] width 13 height 6
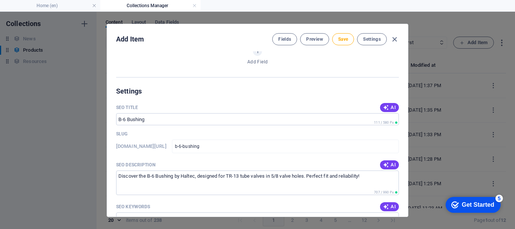
scroll to position [565, 0]
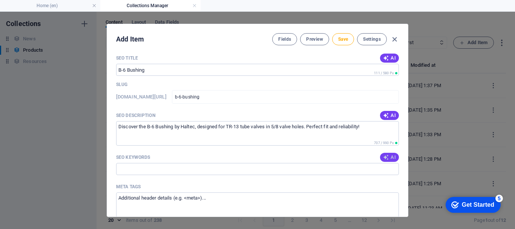
click at [387, 161] on button "AI" at bounding box center [389, 157] width 19 height 9
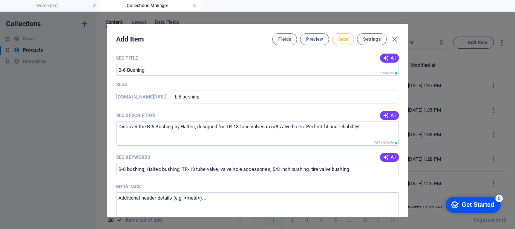
click at [343, 39] on span "Save" at bounding box center [343, 39] width 10 height 6
click at [395, 40] on icon "button" at bounding box center [394, 39] width 9 height 9
